Goal: Task Accomplishment & Management: Manage account settings

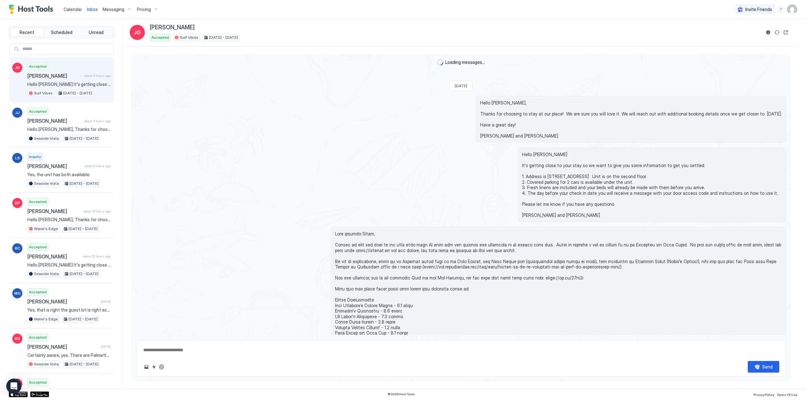
scroll to position [334, 0]
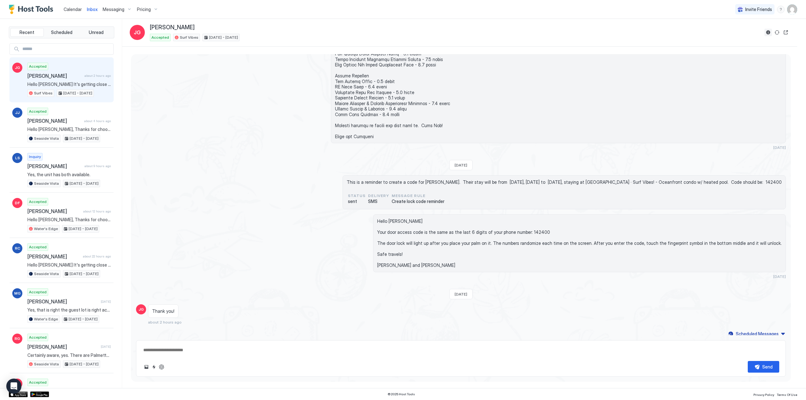
click at [766, 33] on button "Reservation information" at bounding box center [768, 33] width 8 height 8
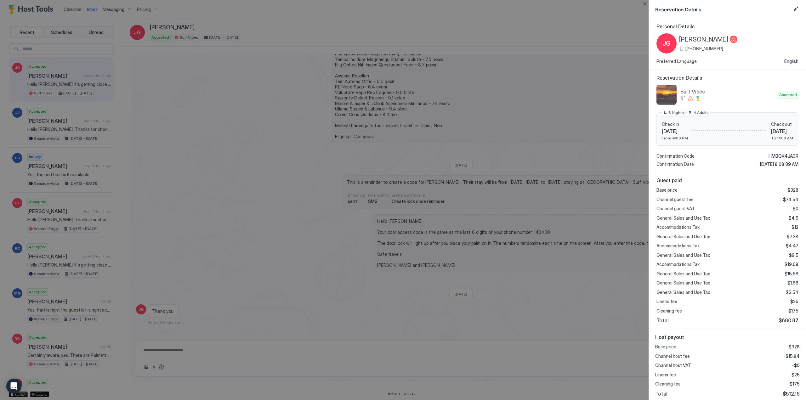
click at [767, 31] on div "Personal Details [PERSON_NAME] [PHONE_NUMBER] Preferred Language English" at bounding box center [727, 43] width 142 height 41
click at [36, 119] on div at bounding box center [403, 200] width 806 height 400
click at [643, 2] on button "Close" at bounding box center [645, 4] width 8 height 8
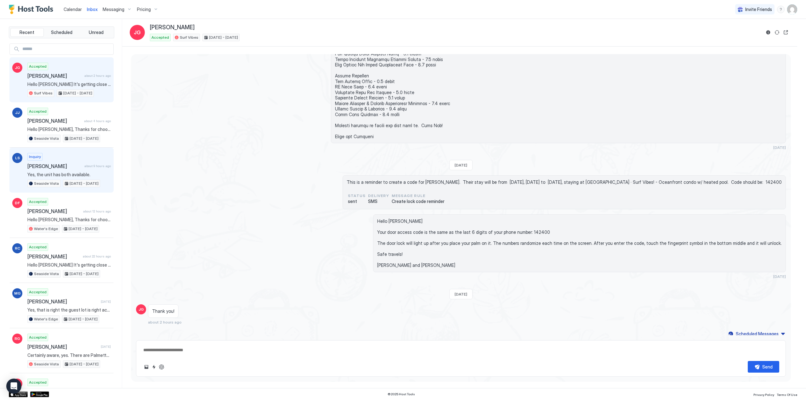
click at [54, 169] on div "Inquiry [PERSON_NAME] about 9 hours ago Yes, the unit has both available. [GEOG…" at bounding box center [68, 170] width 83 height 35
type textarea "*"
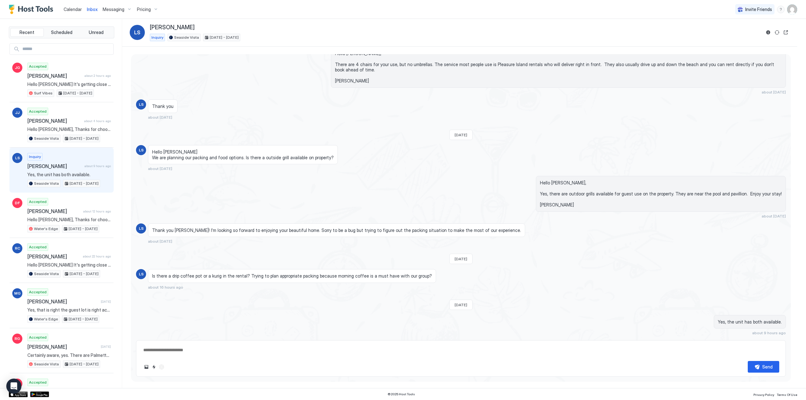
scroll to position [77, 0]
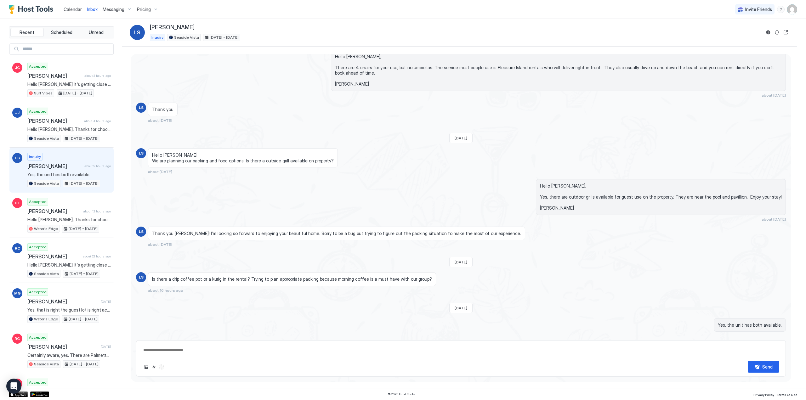
click at [152, 7] on div "Pricing" at bounding box center [147, 9] width 26 height 11
click at [152, 7] on div at bounding box center [403, 200] width 806 height 400
click at [794, 11] on img "User profile" at bounding box center [792, 9] width 10 height 10
click at [735, 36] on span "Settings" at bounding box center [735, 35] width 17 height 6
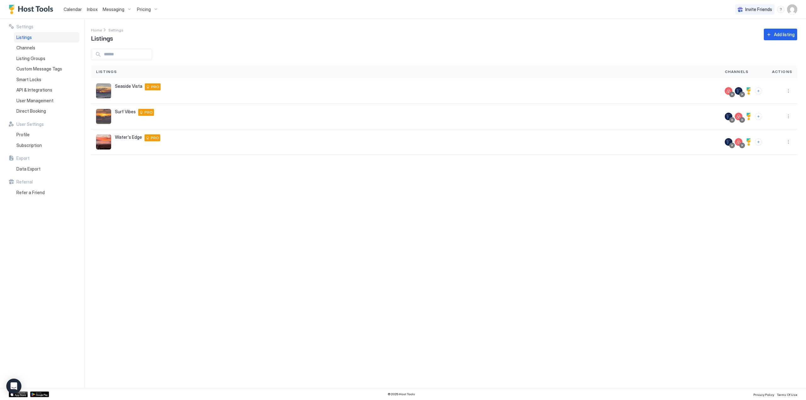
click at [143, 9] on span "Pricing" at bounding box center [144, 10] width 14 height 6
click at [133, 65] on div at bounding box center [145, 67] width 45 height 4
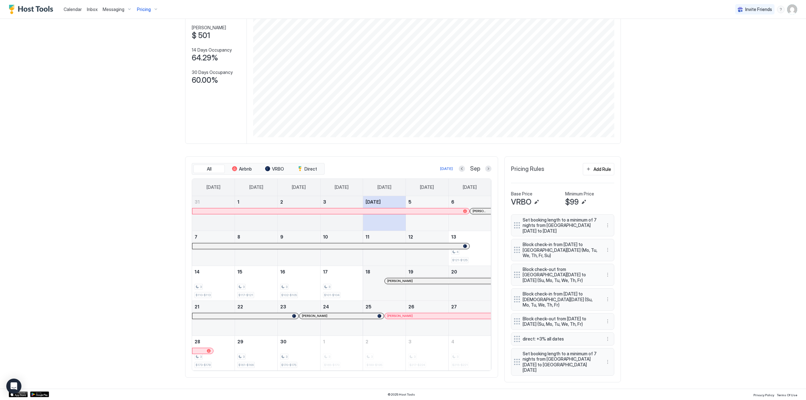
scroll to position [57, 0]
click at [591, 171] on button "Add Rule" at bounding box center [598, 169] width 31 height 12
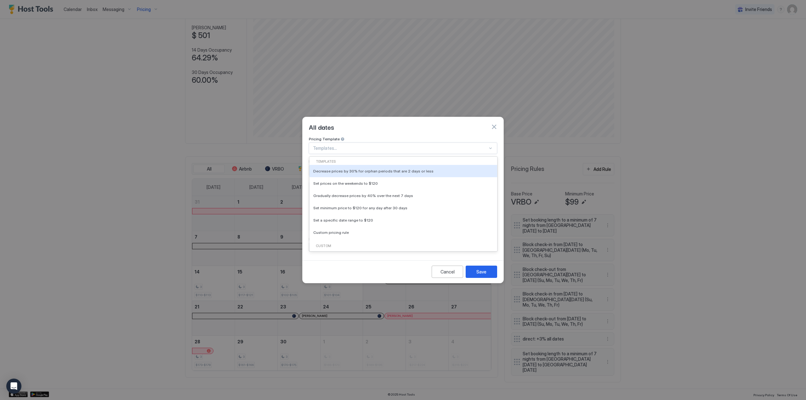
click at [318, 145] on div at bounding box center [400, 148] width 175 height 6
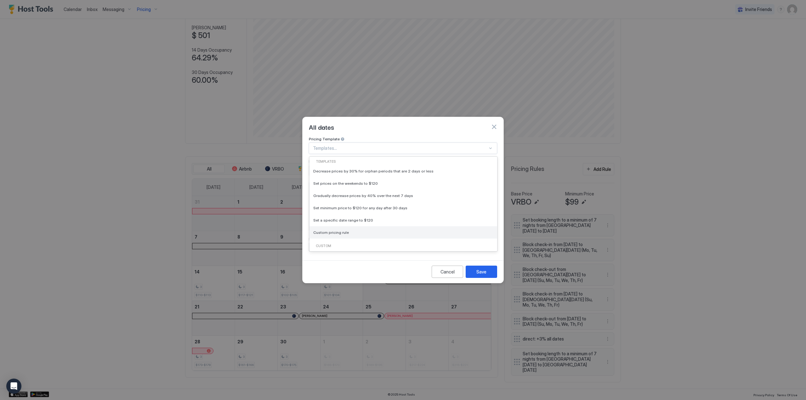
click at [322, 230] on span "Custom pricing rule" at bounding box center [331, 232] width 36 height 5
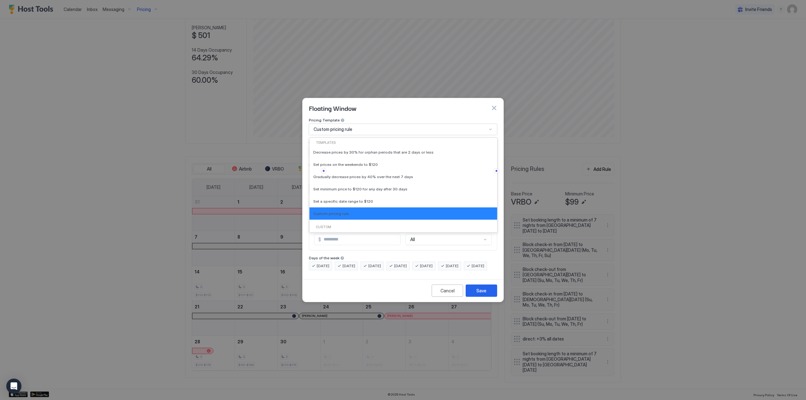
click at [355, 127] on div "Custom pricing rule" at bounding box center [400, 130] width 173 height 6
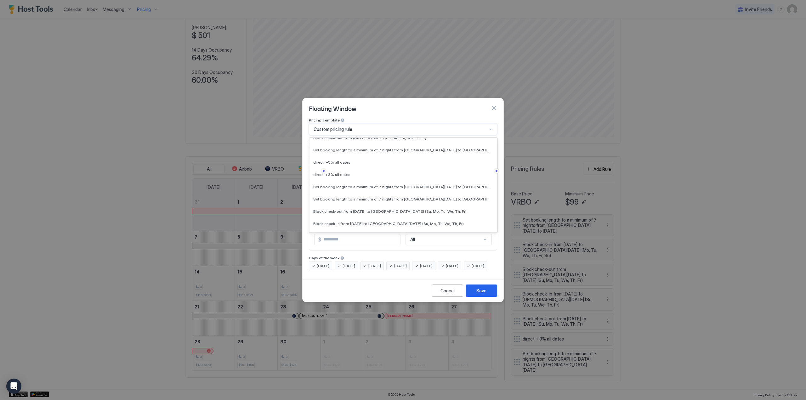
scroll to position [0, 0]
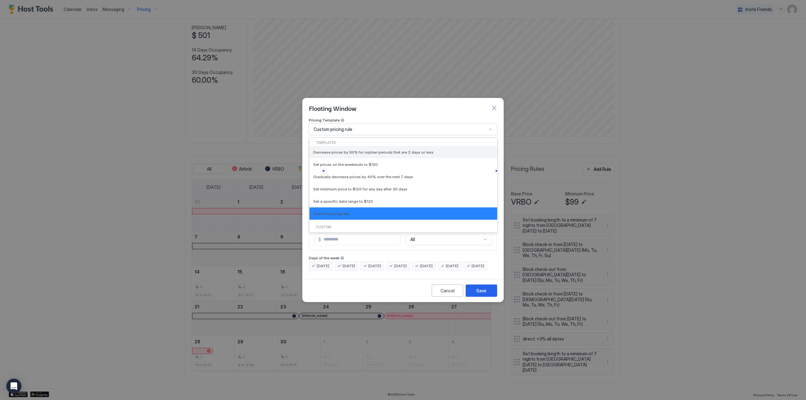
click at [386, 150] on div "Decrease prices by 30% for orphan periods that are 2 days or less" at bounding box center [403, 152] width 188 height 12
type input "**"
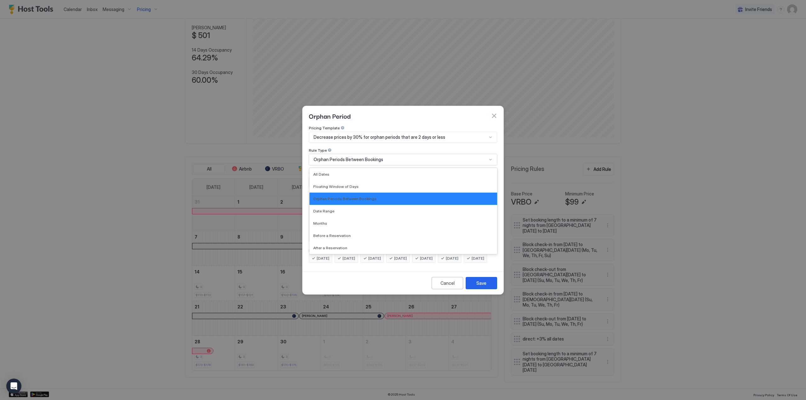
click at [399, 157] on div "Orphan Periods Between Bookings" at bounding box center [400, 160] width 173 height 6
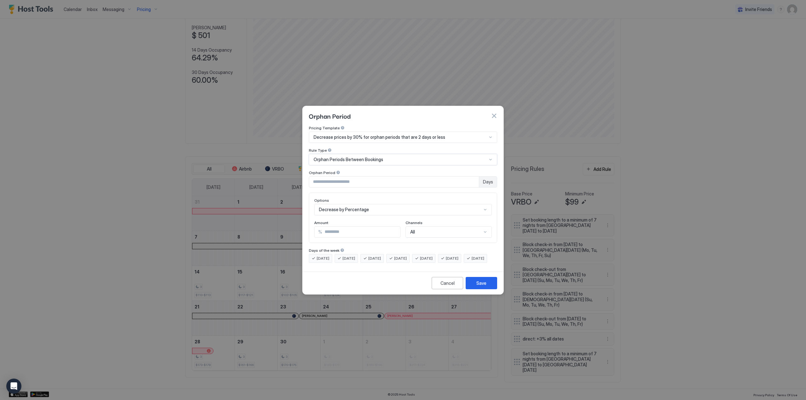
click at [363, 204] on div "Decrease by Percentage" at bounding box center [403, 209] width 178 height 11
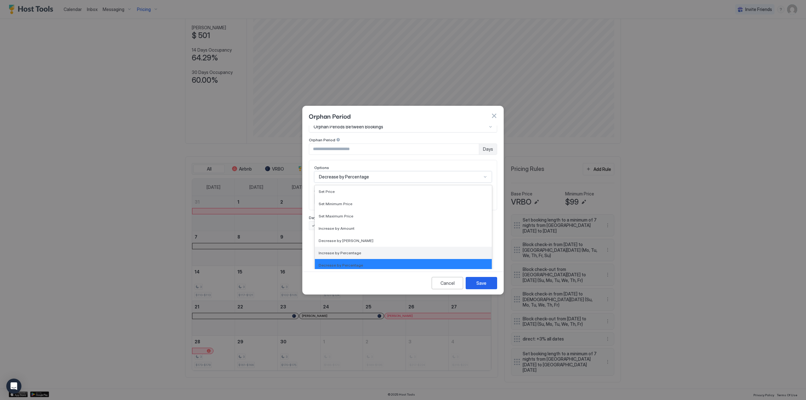
click at [370, 251] on div "Increase by Percentage" at bounding box center [403, 253] width 169 height 5
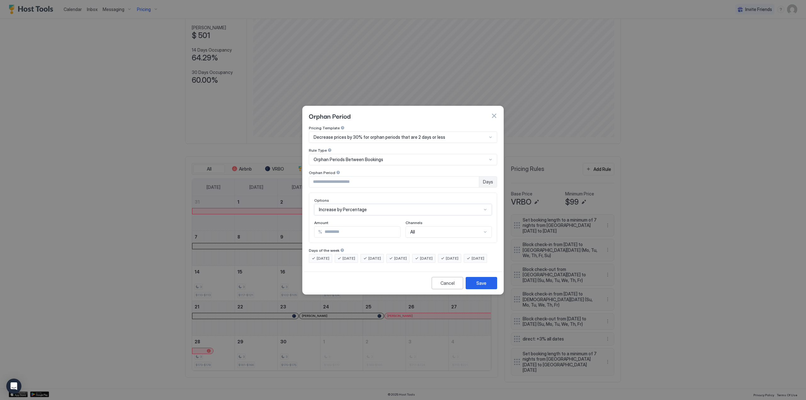
click at [446, 226] on div "All" at bounding box center [448, 231] width 86 height 11
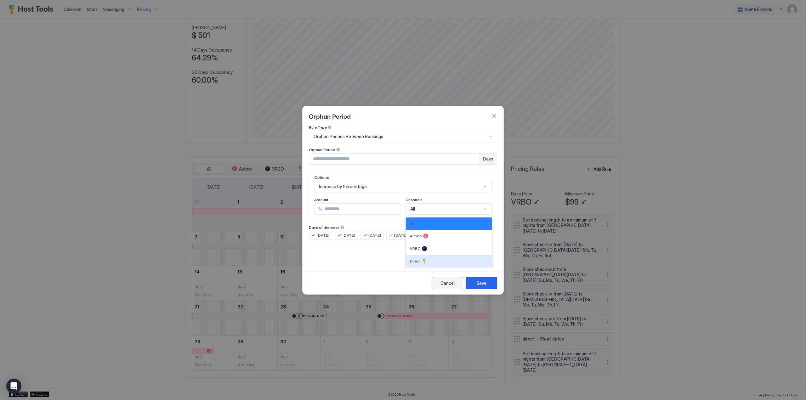
click at [440, 286] on button "Cancel" at bounding box center [447, 283] width 31 height 12
